Goal: Navigation & Orientation: Find specific page/section

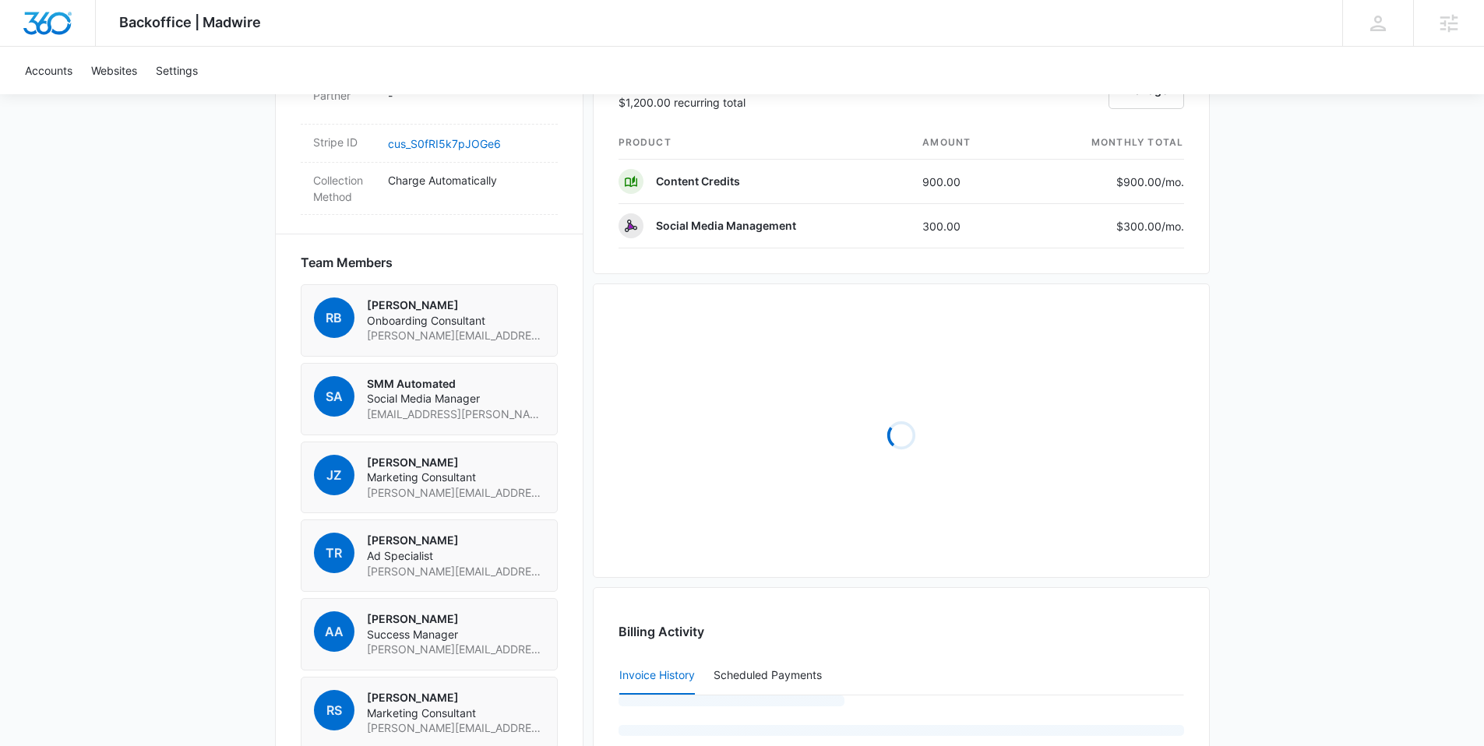
scroll to position [1289, 0]
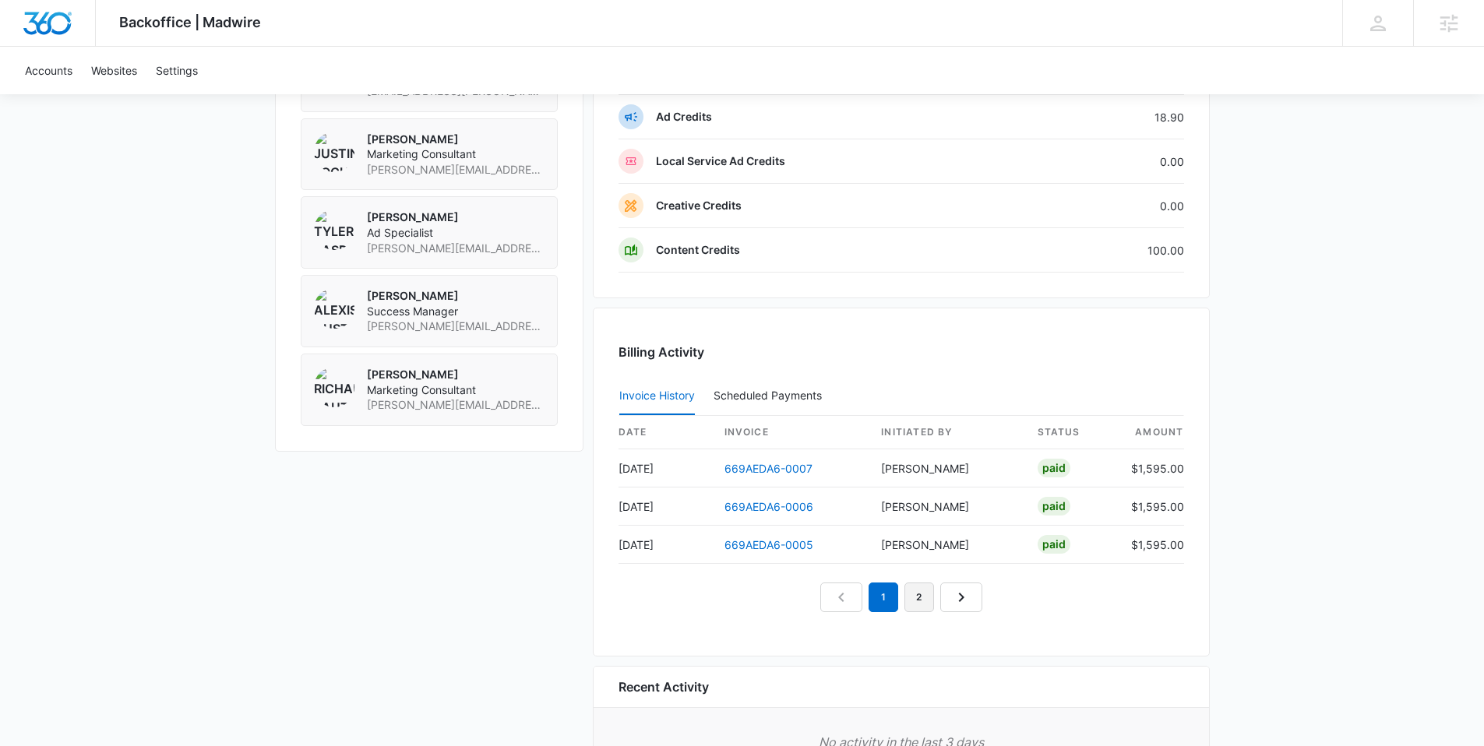
click at [915, 599] on link "2" at bounding box center [919, 598] width 30 height 30
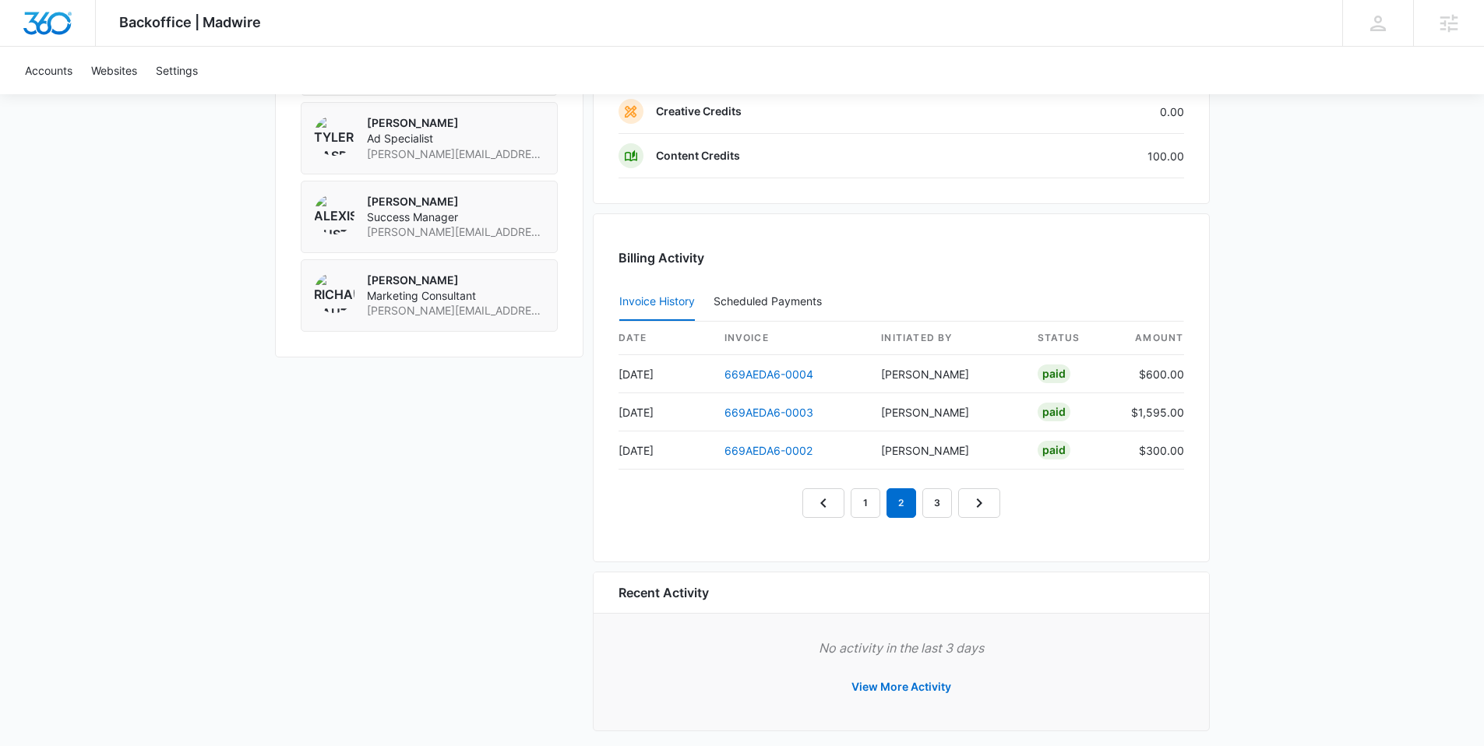
scroll to position [1384, 0]
click at [931, 503] on link "3" at bounding box center [937, 503] width 30 height 30
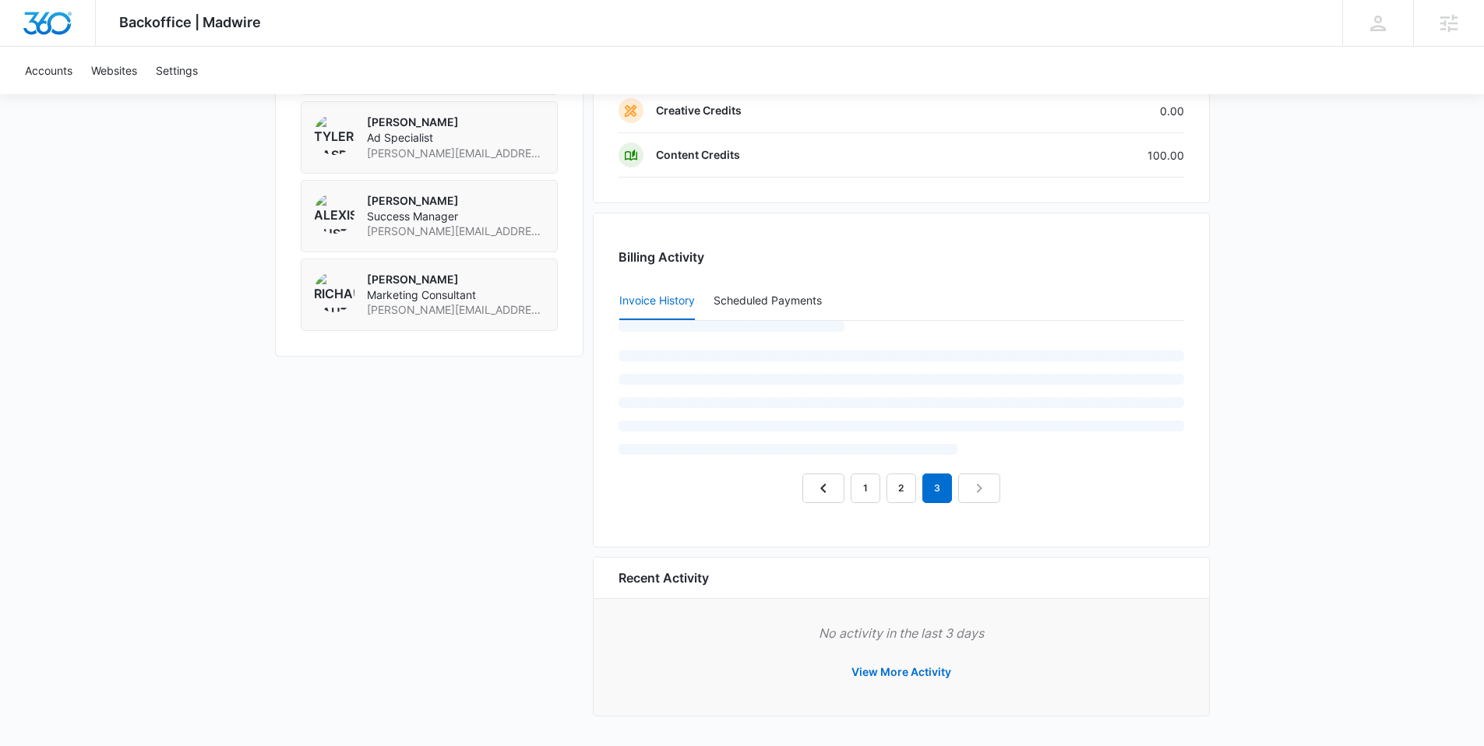
scroll to position [1321, 0]
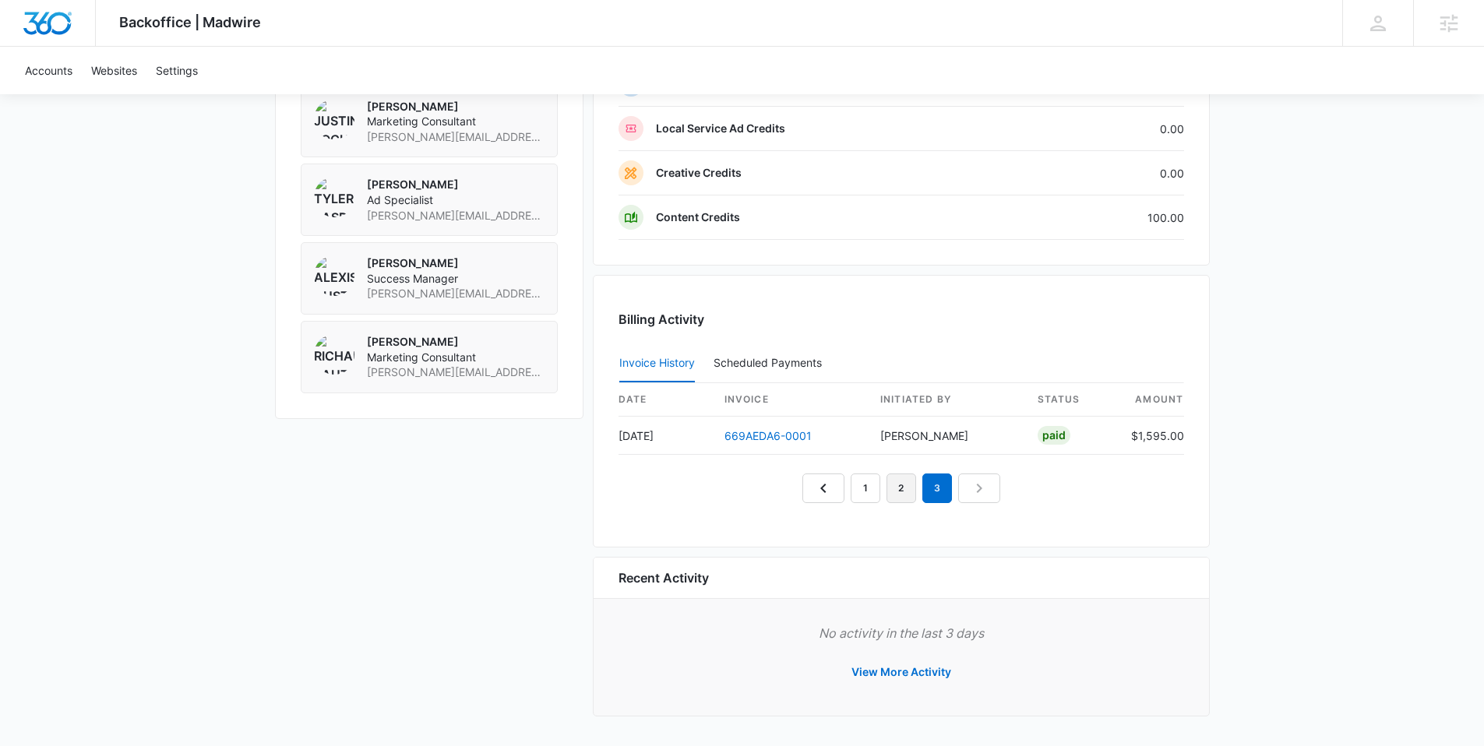
click at [897, 495] on link "2" at bounding box center [902, 489] width 30 height 30
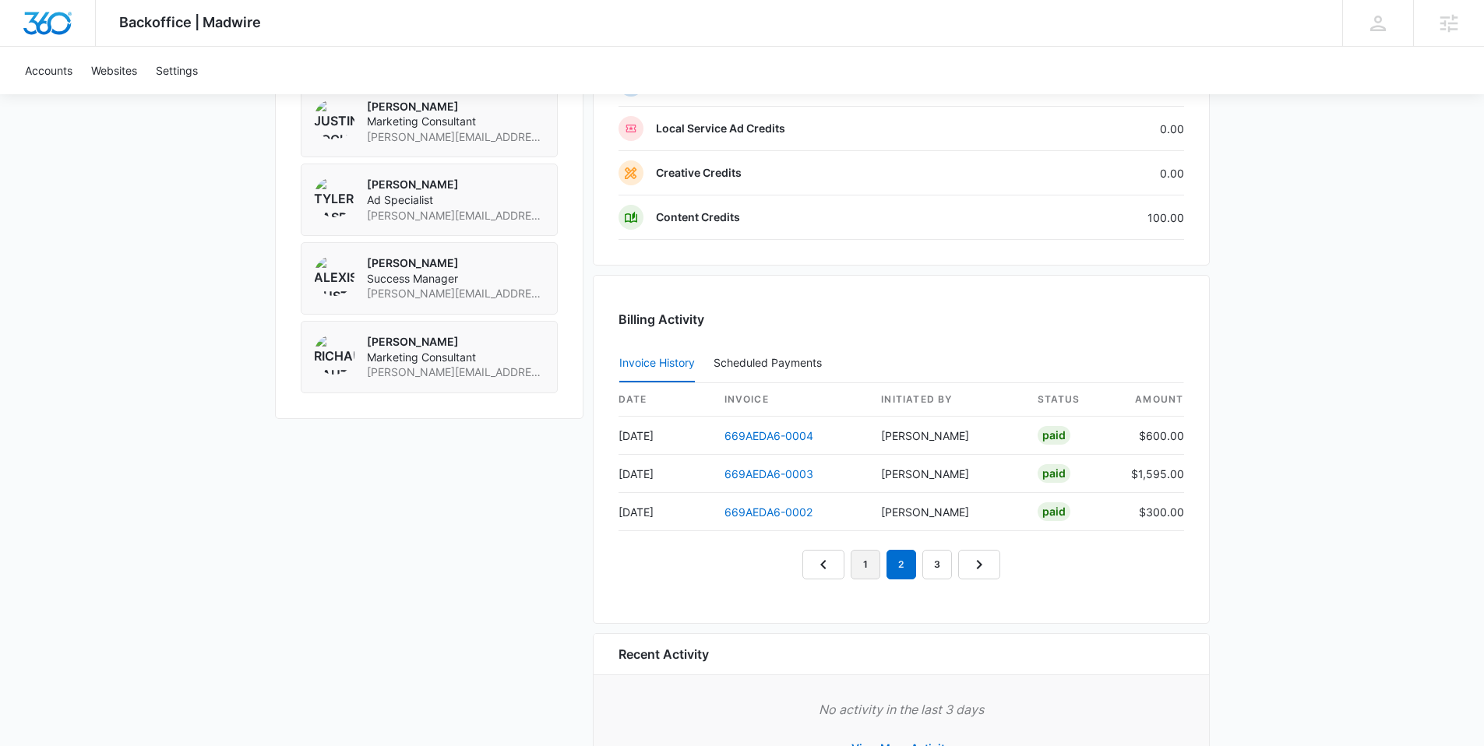
click at [864, 566] on link "1" at bounding box center [866, 565] width 30 height 30
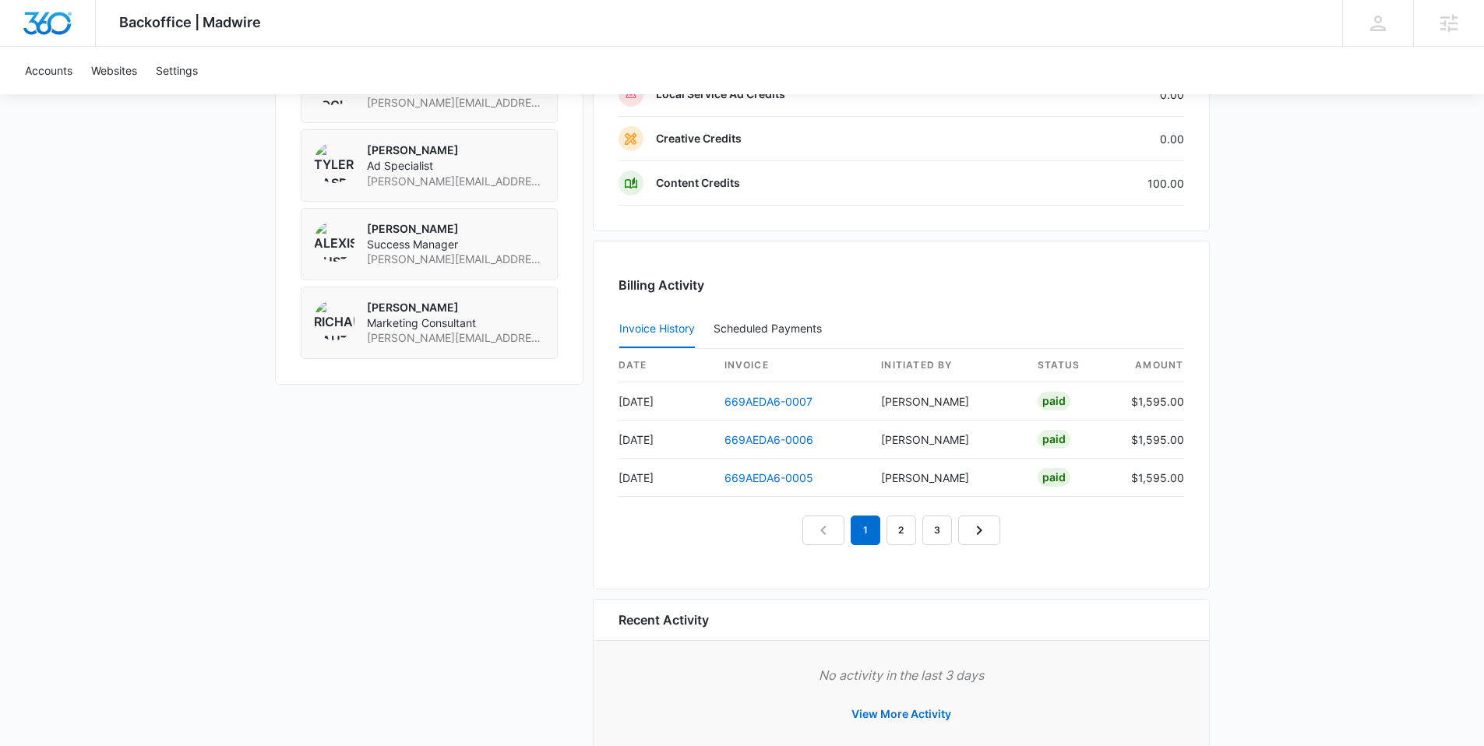
scroll to position [1398, 0]
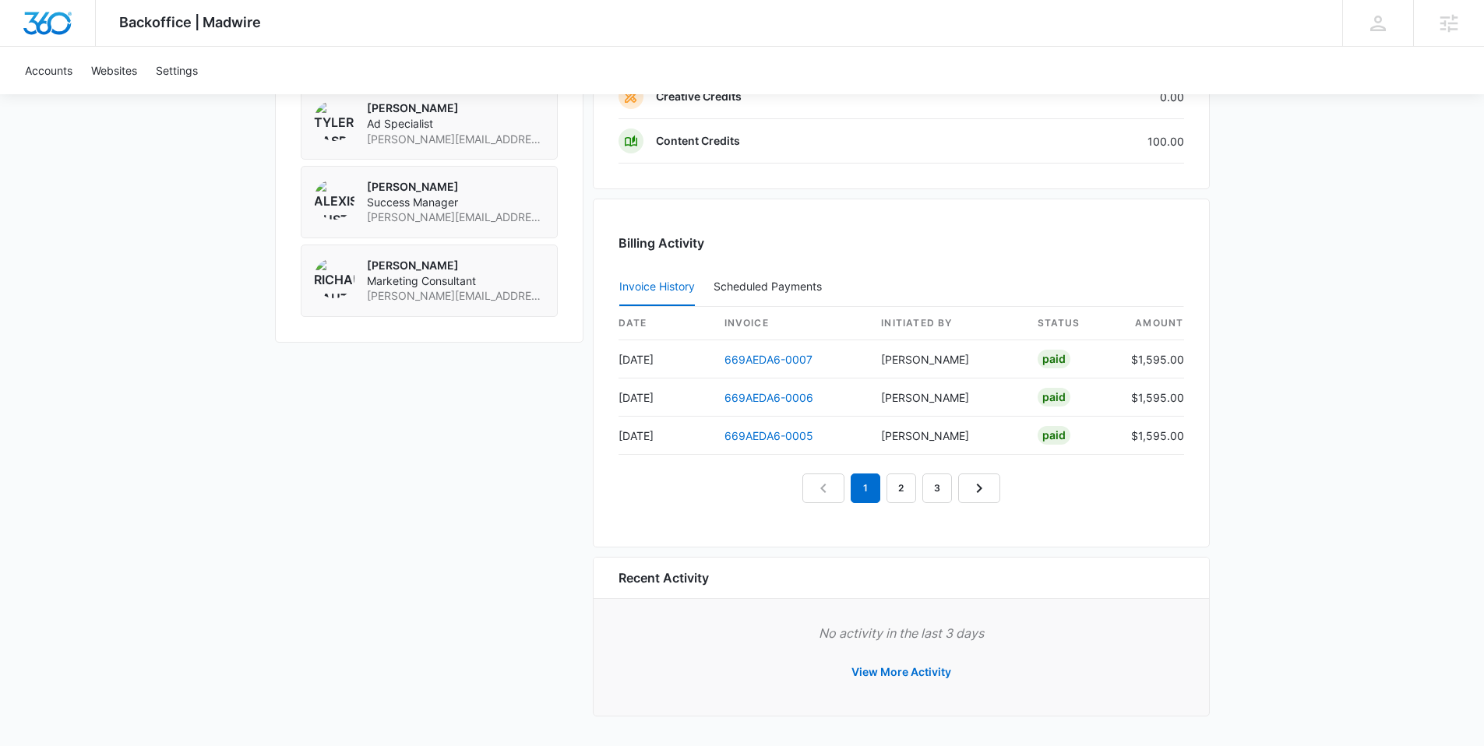
click at [823, 492] on nav "1 2 3" at bounding box center [901, 489] width 198 height 30
click at [871, 482] on em "1" at bounding box center [866, 489] width 30 height 30
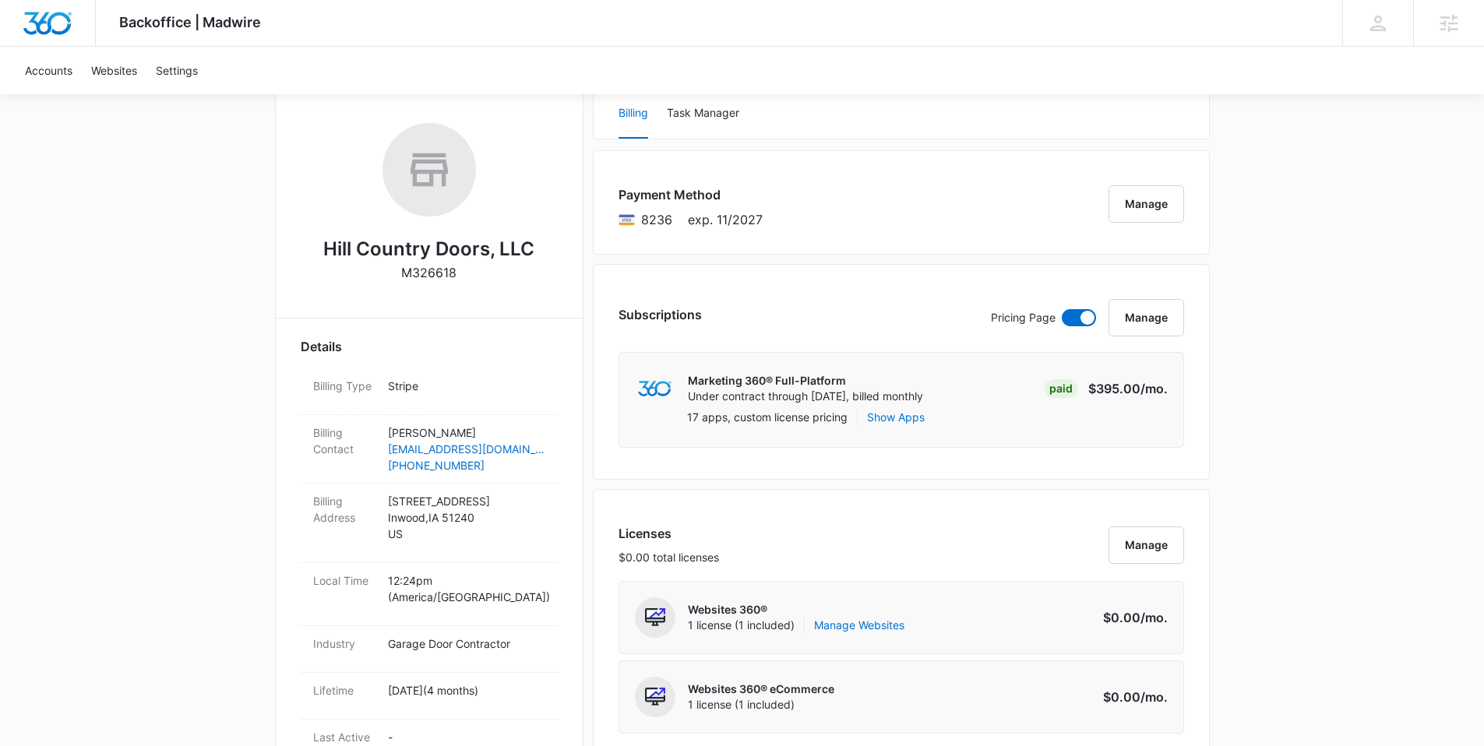
scroll to position [0, 0]
